Goal: Communication & Community: Ask a question

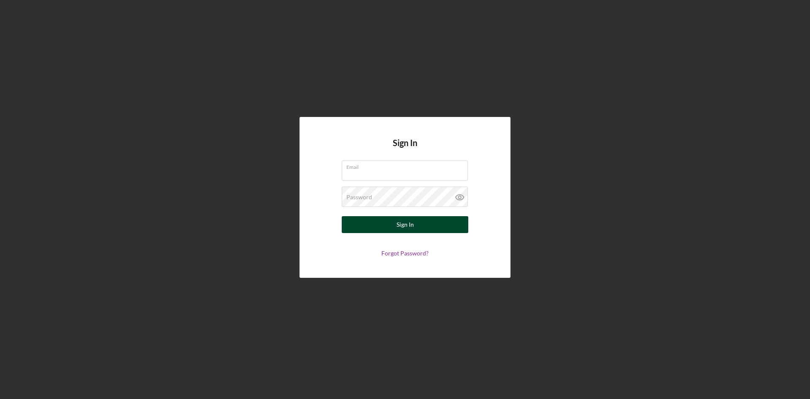
type input "[EMAIL_ADDRESS][PERSON_NAME][DOMAIN_NAME]"
click at [427, 226] on button "Sign In" at bounding box center [405, 224] width 127 height 17
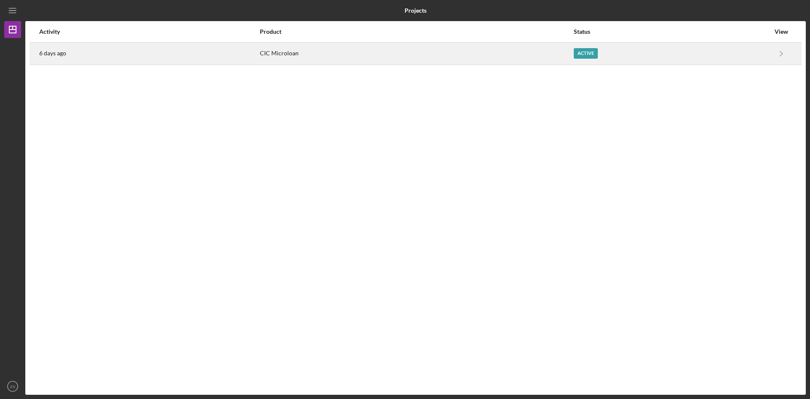
click at [595, 51] on div "Active" at bounding box center [672, 53] width 196 height 21
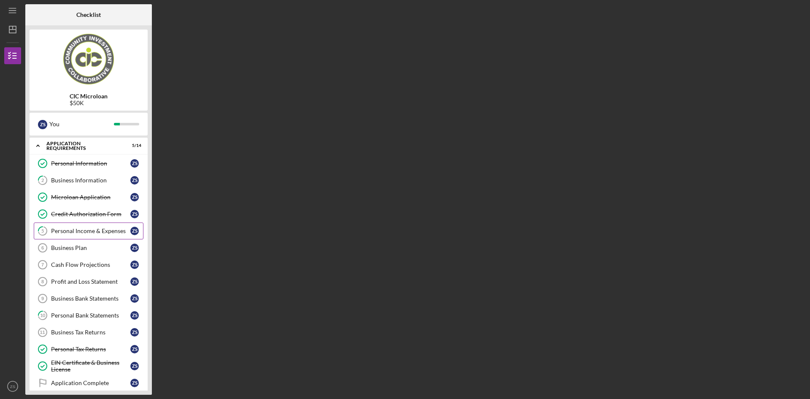
click at [88, 230] on div "Personal Income & Expenses" at bounding box center [90, 230] width 79 height 7
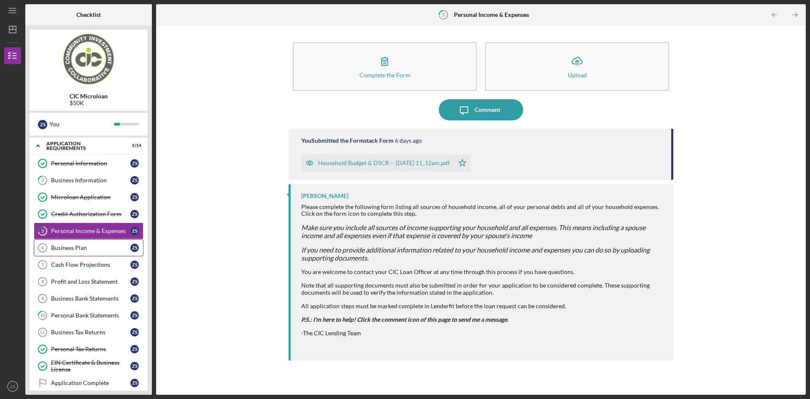
click at [85, 246] on div "Business Plan" at bounding box center [90, 247] width 79 height 7
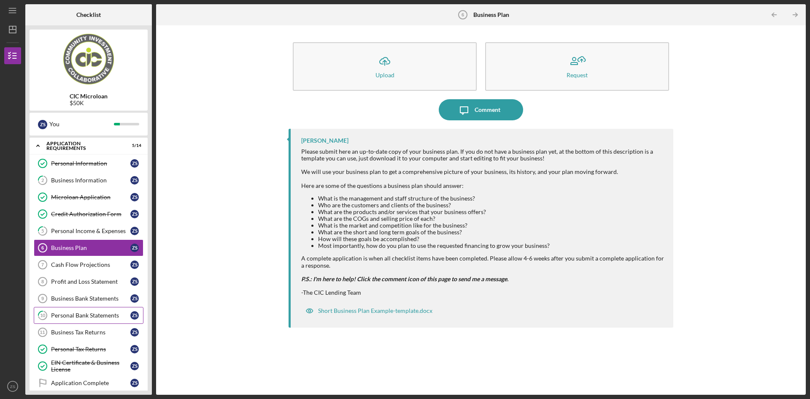
click at [91, 318] on div "Personal Bank Statements" at bounding box center [90, 315] width 79 height 7
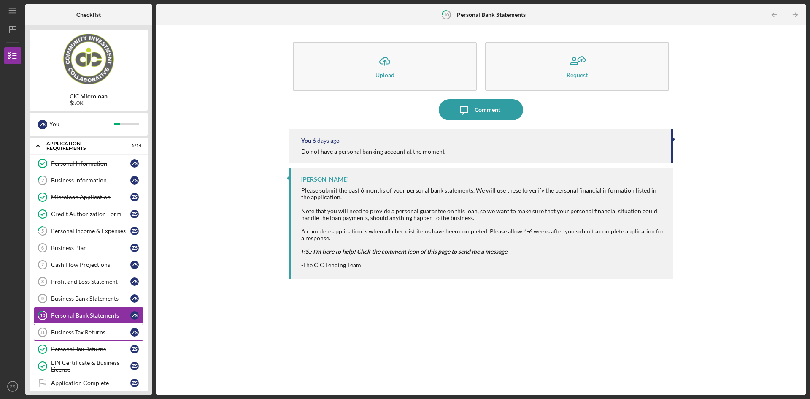
click at [96, 331] on div "Business Tax Returns" at bounding box center [90, 332] width 79 height 7
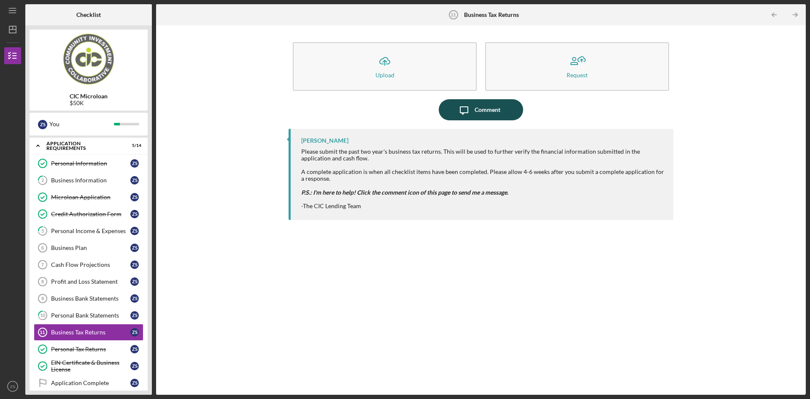
click at [493, 110] on div "Comment" at bounding box center [488, 109] width 26 height 21
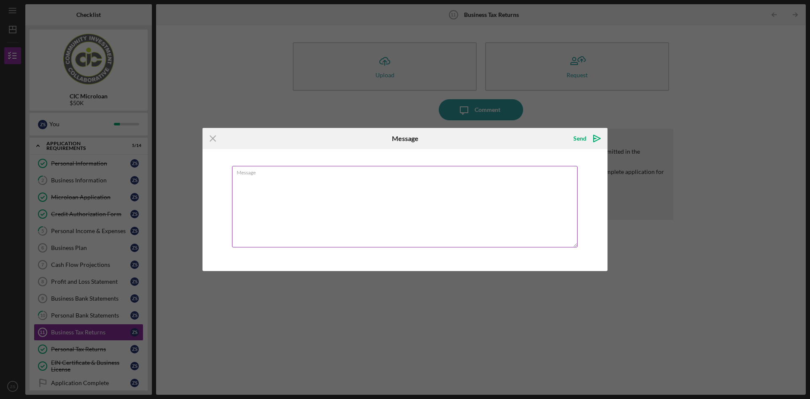
click at [270, 184] on textarea "Message" at bounding box center [405, 206] width 346 height 81
click at [273, 183] on textarea "Message" at bounding box center [405, 206] width 346 height 81
type textarea "Do you need my personal tax returns from the last 2 years?"
click at [592, 140] on icon "Icon/icon-invite-send" at bounding box center [597, 138] width 21 height 21
